Goal: Task Accomplishment & Management: Manage account settings

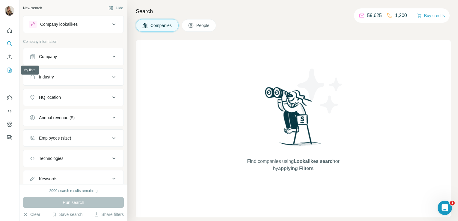
click at [9, 74] on button "My lists" at bounding box center [10, 70] width 10 height 11
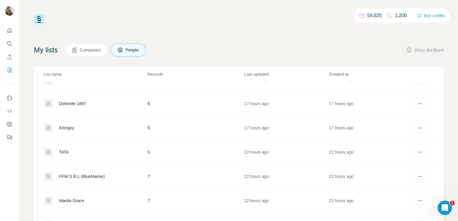
scroll to position [16, 0]
click at [77, 102] on div "Dolomite 1897" at bounding box center [72, 103] width 27 height 6
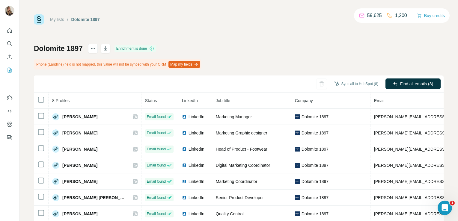
scroll to position [33, 0]
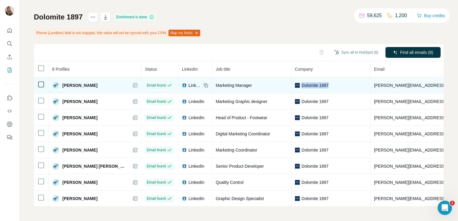
drag, startPoint x: 299, startPoint y: 82, endPoint x: 271, endPoint y: 82, distance: 27.9
click at [302, 82] on span "Dolomite 1897" at bounding box center [315, 85] width 27 height 6
copy span "Dolomite 1897"
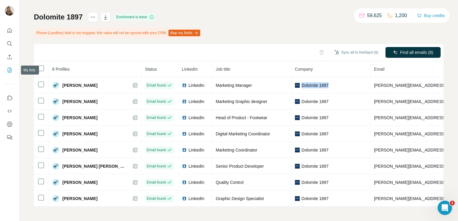
click at [10, 71] on icon "My lists" at bounding box center [10, 70] width 3 height 4
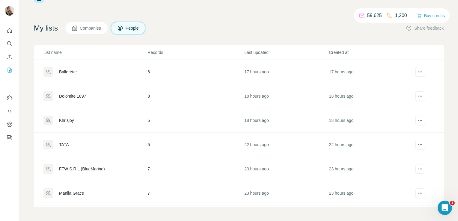
click at [67, 121] on div "Khrisjoy" at bounding box center [66, 121] width 15 height 6
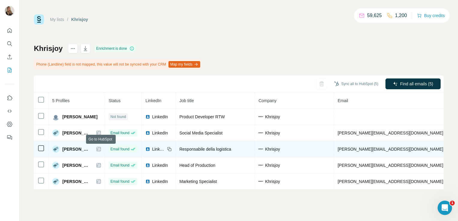
click at [100, 149] on icon at bounding box center [99, 149] width 4 height 5
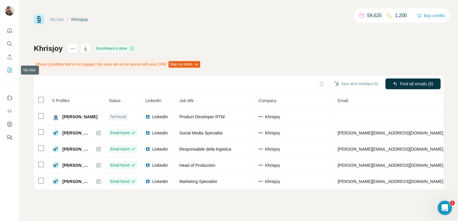
click at [9, 71] on icon "My lists" at bounding box center [10, 70] width 6 height 6
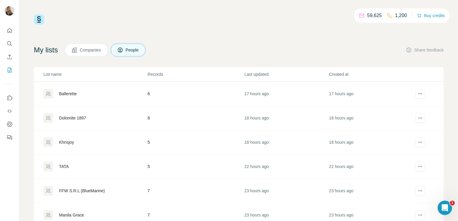
click at [67, 93] on div "Ballerette" at bounding box center [68, 94] width 18 height 6
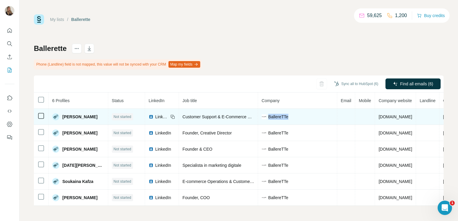
drag, startPoint x: 273, startPoint y: 116, endPoint x: 250, endPoint y: 117, distance: 22.8
click at [262, 117] on div "BallereTTe" at bounding box center [298, 117] width 72 height 6
copy span "BallereTTe"
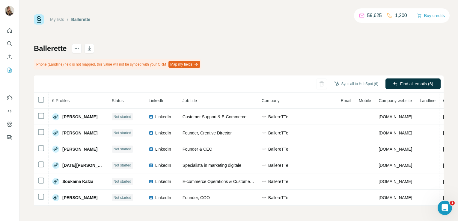
click at [242, 67] on div "Ballerette Phone (Landline) field is not mapped, this value will not be synced …" at bounding box center [239, 125] width 410 height 162
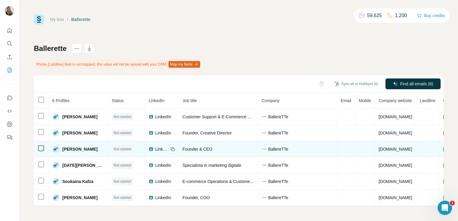
click at [155, 147] on span "LinkedIn" at bounding box center [161, 149] width 13 height 6
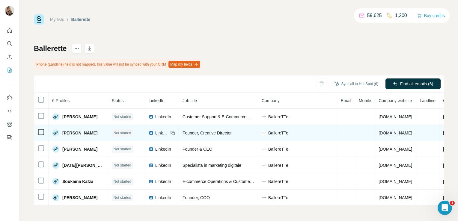
click at [155, 130] on span "LinkedIn" at bounding box center [161, 133] width 13 height 6
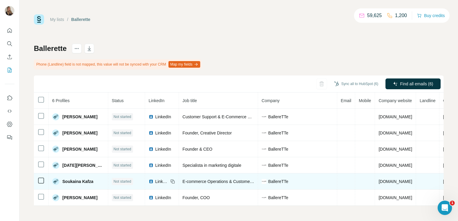
click at [155, 180] on span "LinkedIn" at bounding box center [161, 182] width 13 height 6
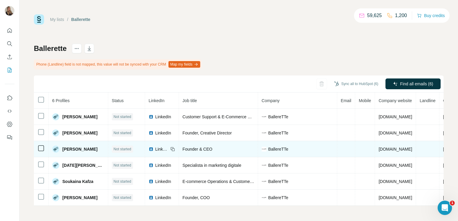
scroll to position [0, 0]
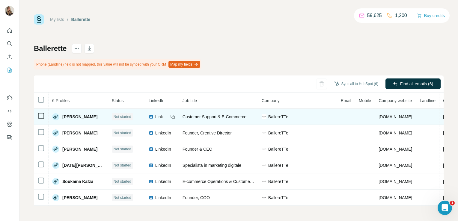
click at [155, 117] on span "LinkedIn" at bounding box center [161, 117] width 13 height 6
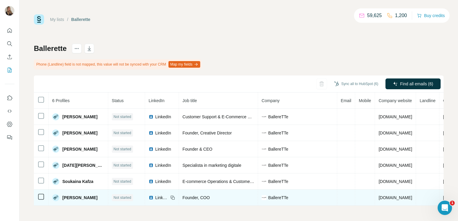
click at [155, 196] on span "LinkedIn" at bounding box center [161, 198] width 13 height 6
click at [155, 197] on span "LinkedIn" at bounding box center [161, 198] width 13 height 6
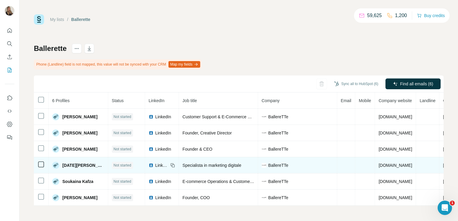
click at [155, 165] on span "LinkedIn" at bounding box center [161, 166] width 13 height 6
